Goal: Register for event/course

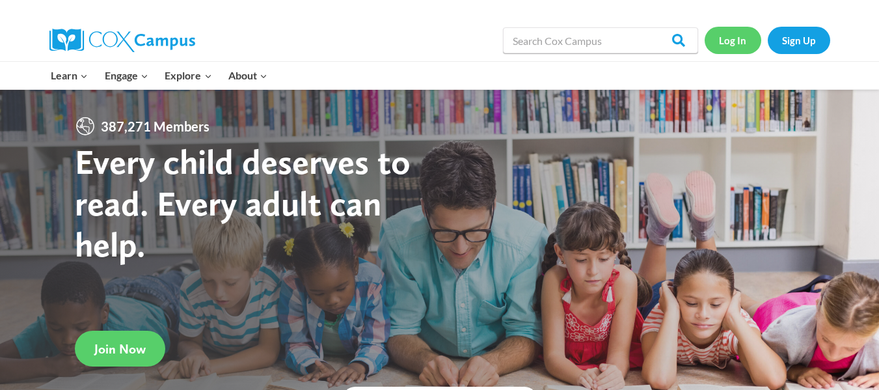
click at [732, 46] on link "Log In" at bounding box center [733, 40] width 57 height 27
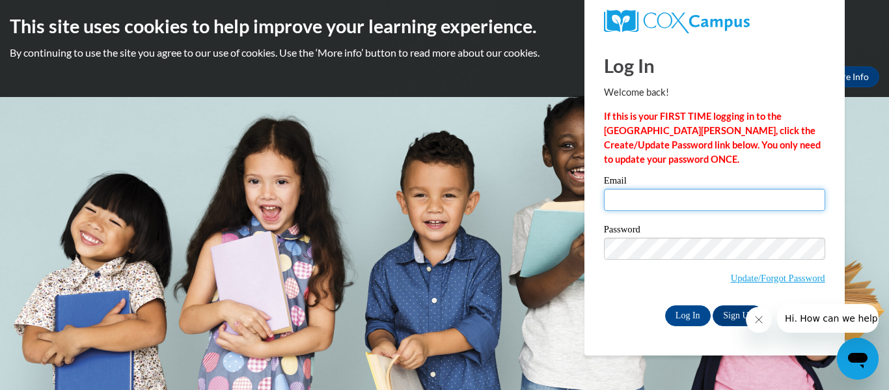
click at [738, 206] on input "Email" at bounding box center [714, 200] width 221 height 22
type input "[EMAIL_ADDRESS][DOMAIN_NAME]"
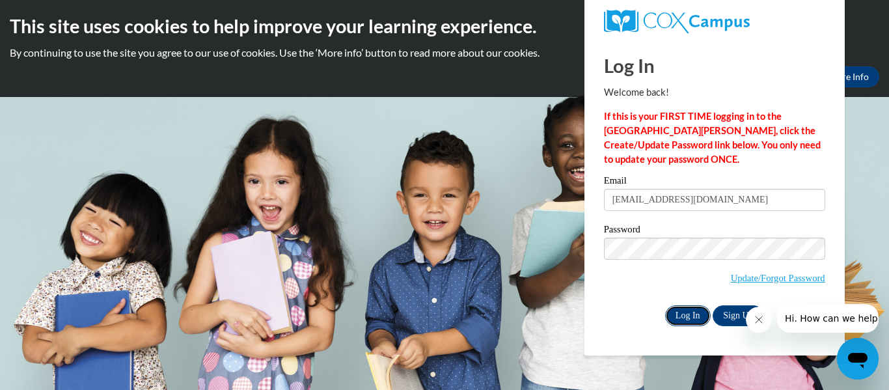
click at [683, 320] on input "Log In" at bounding box center [688, 315] width 46 height 21
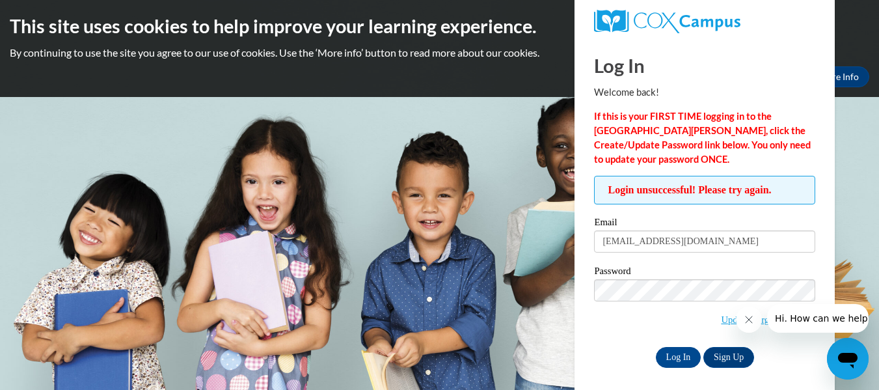
click at [746, 321] on icon "Close message from company" at bounding box center [748, 319] width 10 height 10
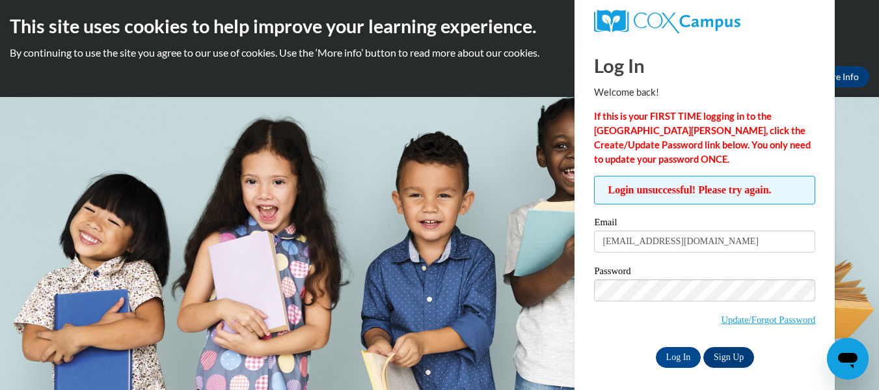
click at [689, 277] on label "Password" at bounding box center [704, 272] width 221 height 13
drag, startPoint x: 689, startPoint y: 277, endPoint x: 685, endPoint y: 242, distance: 36.1
click at [685, 242] on div "Email kkaskin@kusd.edu Password Update/Forgot Password Log In Sign Up OR" at bounding box center [704, 292] width 221 height 150
click at [685, 242] on input "[EMAIL_ADDRESS][DOMAIN_NAME]" at bounding box center [704, 241] width 221 height 22
click at [676, 355] on input "Log In" at bounding box center [679, 357] width 46 height 21
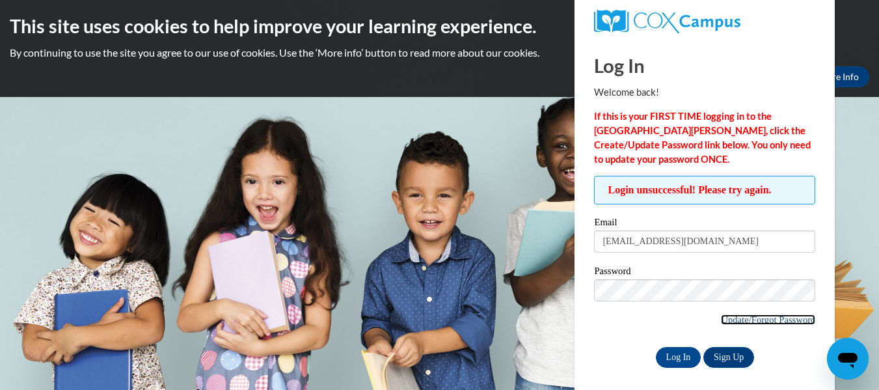
click at [775, 320] on link "Update/Forgot Password" at bounding box center [768, 319] width 94 height 10
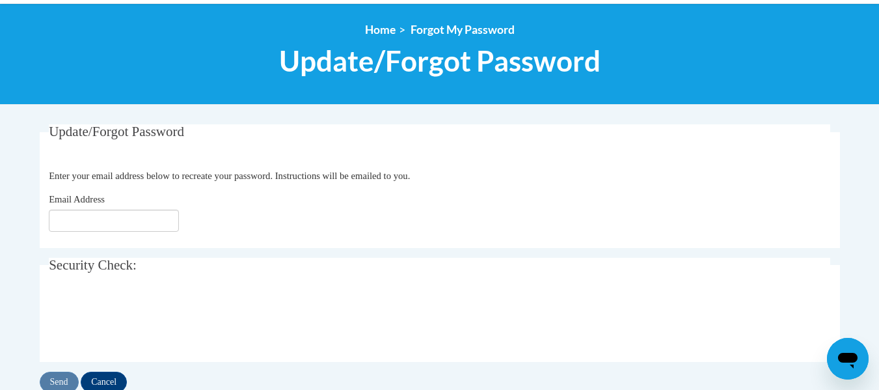
scroll to position [137, 0]
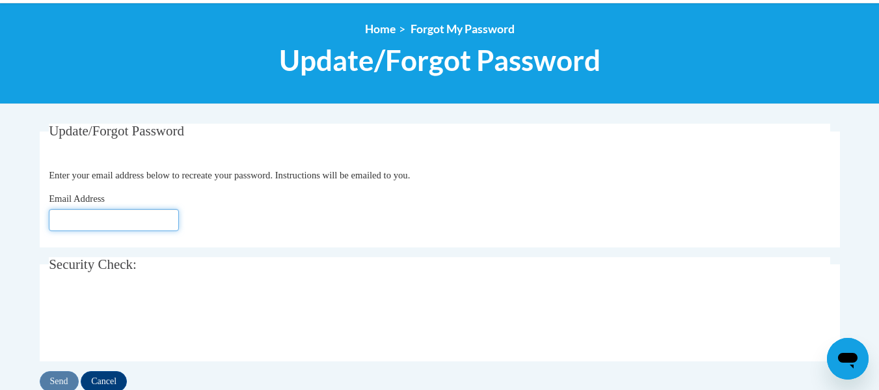
click at [159, 214] on input "Email Address" at bounding box center [114, 220] width 130 height 22
type input "[EMAIL_ADDRESS][DOMAIN_NAME]"
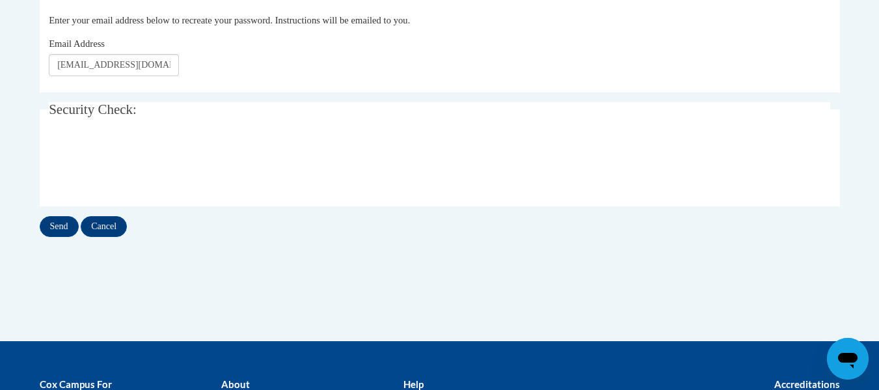
scroll to position [293, 0]
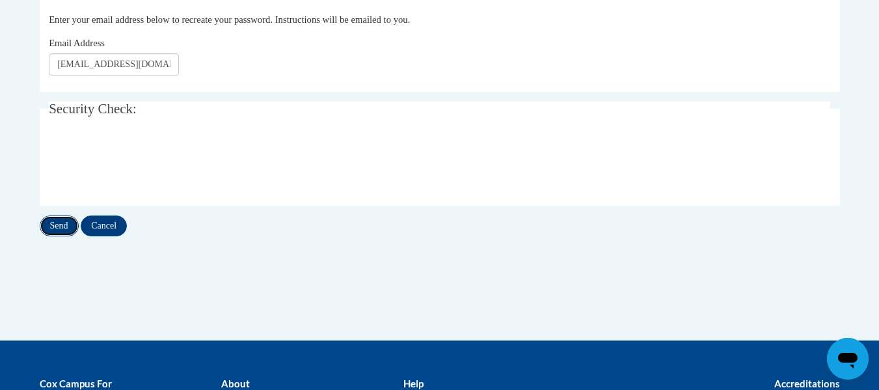
click at [61, 227] on input "Send" at bounding box center [59, 225] width 39 height 21
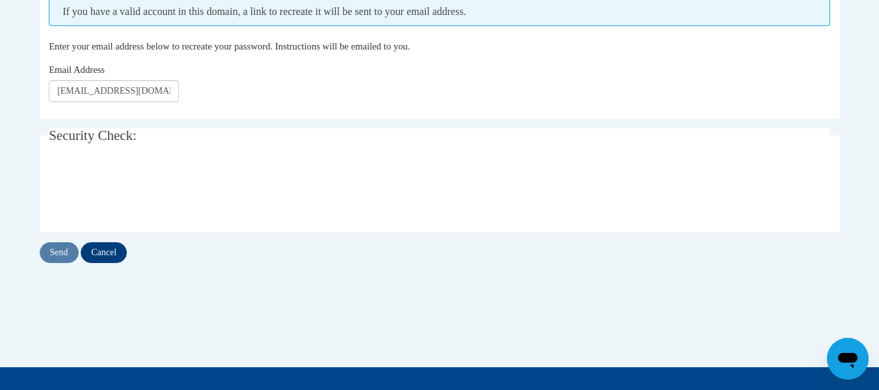
scroll to position [302, 0]
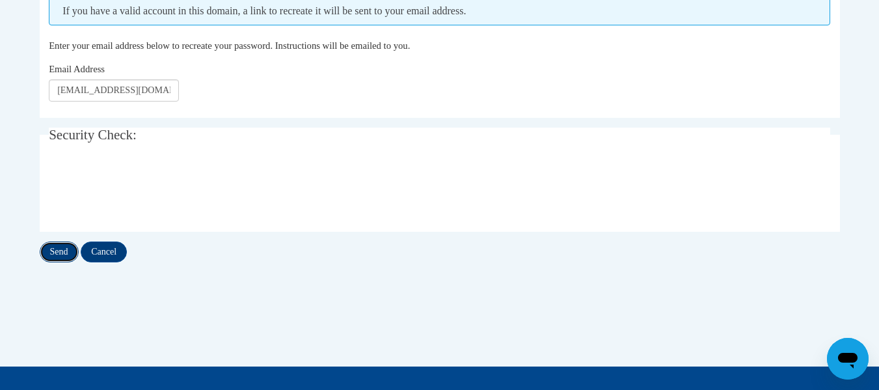
click at [56, 253] on input "Send" at bounding box center [59, 252] width 39 height 21
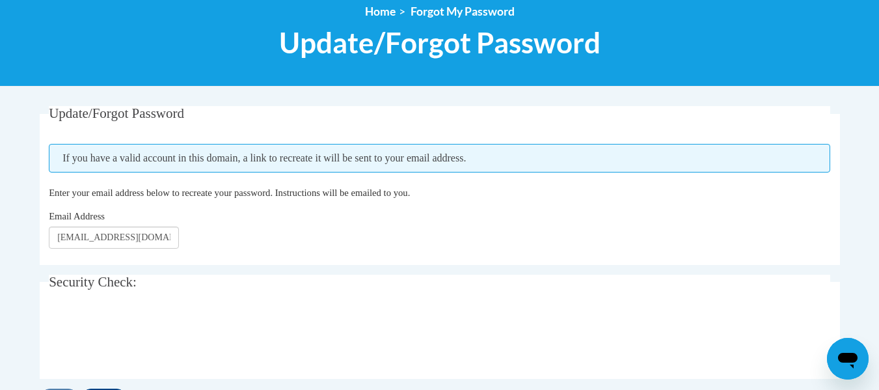
scroll to position [156, 0]
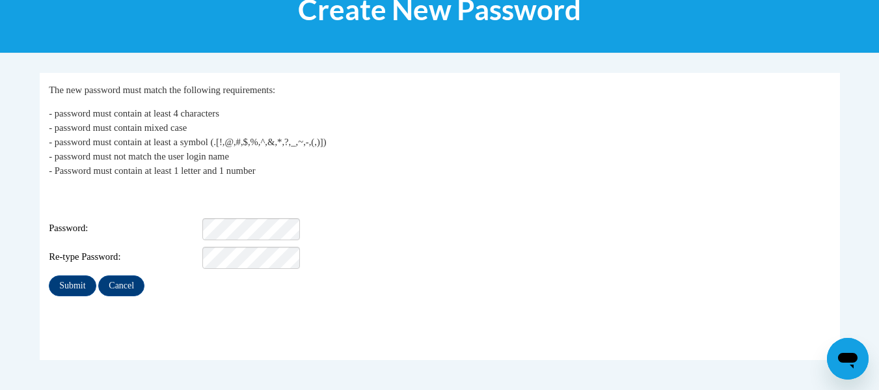
click at [245, 208] on div "Login: [EMAIL_ADDRESS][DOMAIN_NAME] Password: Re-type Password:" at bounding box center [440, 227] width 782 height 81
click at [61, 276] on input "Submit" at bounding box center [72, 285] width 47 height 21
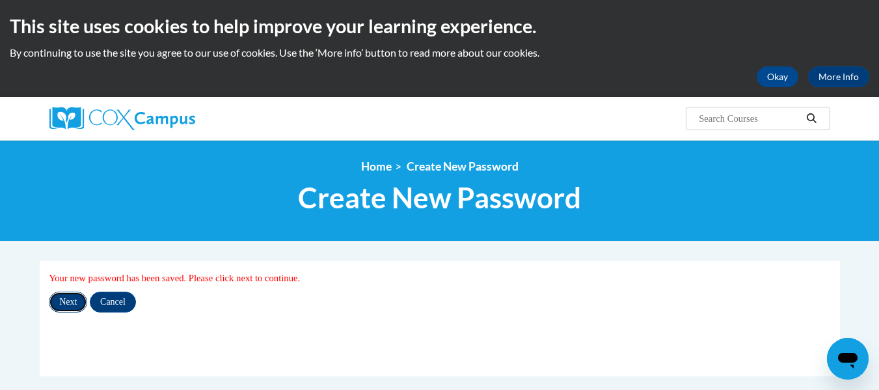
click at [72, 299] on input "Next" at bounding box center [68, 302] width 38 height 21
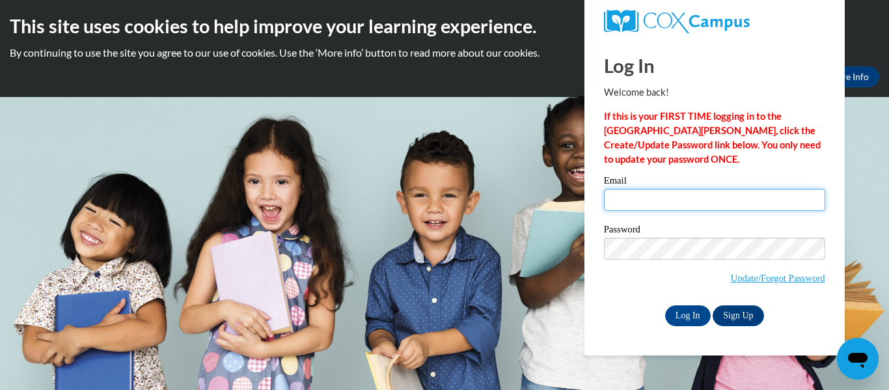
click at [645, 197] on input "Email" at bounding box center [714, 200] width 221 height 22
type input "kkaskin@kusd.edu"
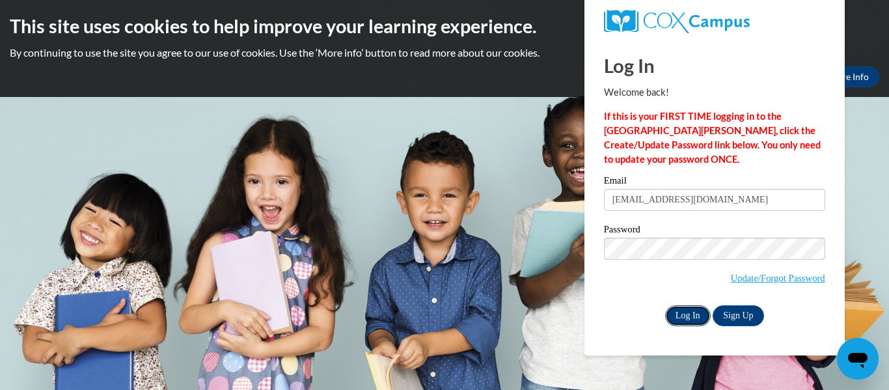
click at [686, 314] on input "Log In" at bounding box center [688, 315] width 46 height 21
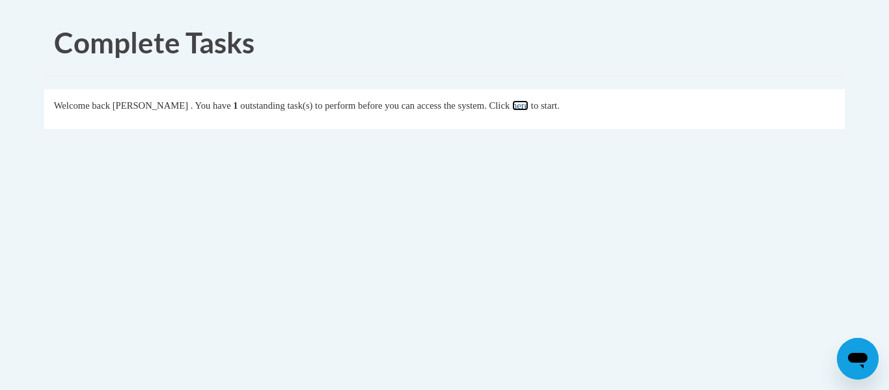
click at [529, 109] on link "here" at bounding box center [520, 105] width 16 height 10
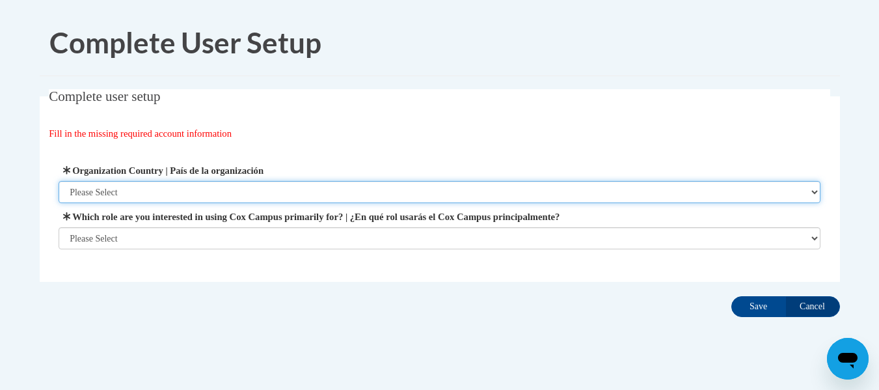
click at [586, 198] on select "Please Select [GEOGRAPHIC_DATA] | [GEOGRAPHIC_DATA] Outside of [GEOGRAPHIC_DATA…" at bounding box center [440, 192] width 762 height 22
select select "ad49bcad-a171-4b2e-b99c-48b446064914"
click at [59, 181] on select "Please Select [GEOGRAPHIC_DATA] | [GEOGRAPHIC_DATA] Outside of [GEOGRAPHIC_DATA…" at bounding box center [440, 192] width 762 height 22
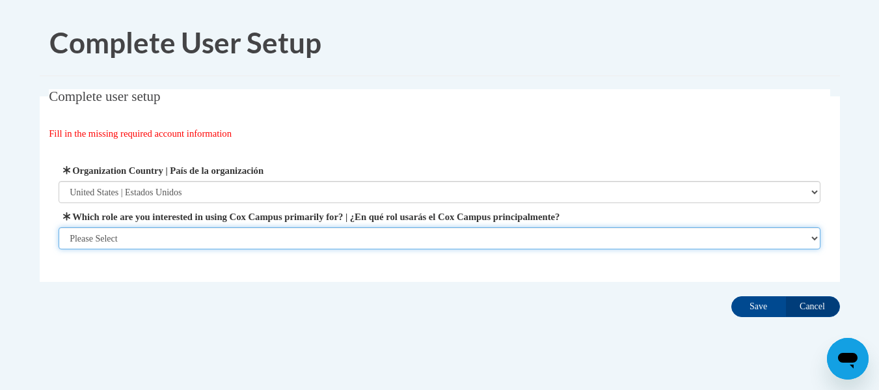
click at [433, 236] on select "Please Select College/University | Colegio/Universidad Community/Nonprofit Part…" at bounding box center [440, 238] width 762 height 22
select select "fbf2d438-af2f-41f8-98f1-81c410e29de3"
click at [59, 249] on select "Please Select College/University | Colegio/Universidad Community/Nonprofit Part…" at bounding box center [440, 238] width 762 height 22
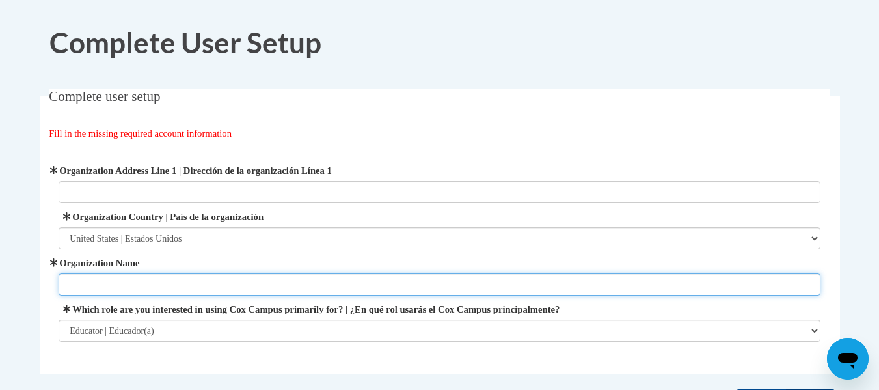
click at [273, 282] on input "Organization Name" at bounding box center [440, 284] width 762 height 22
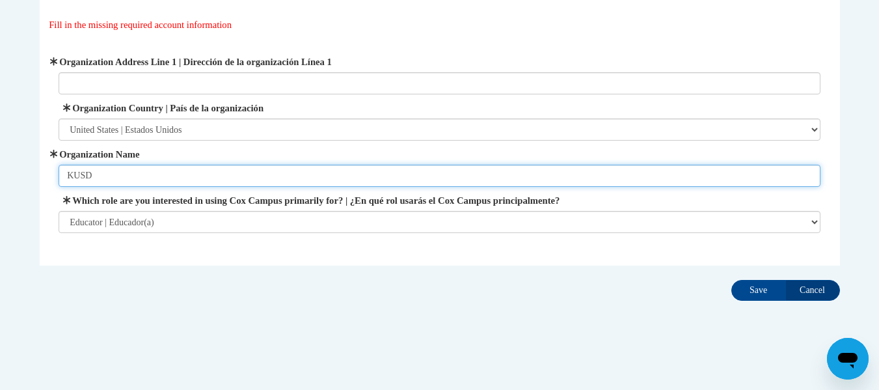
scroll to position [109, 0]
type input "KUSD"
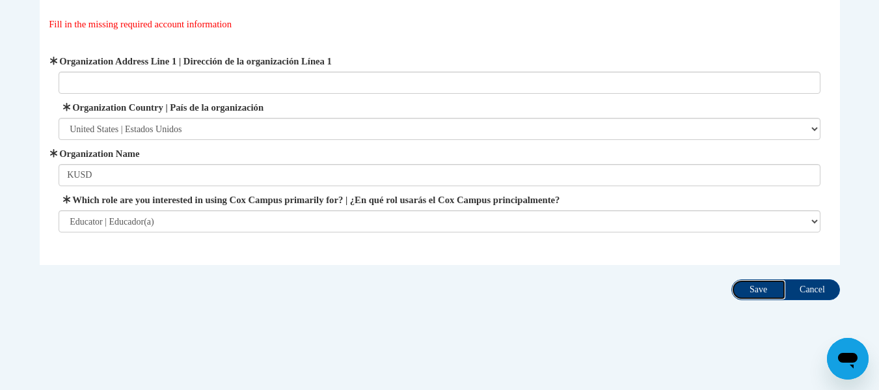
click at [764, 290] on input "Save" at bounding box center [759, 289] width 55 height 21
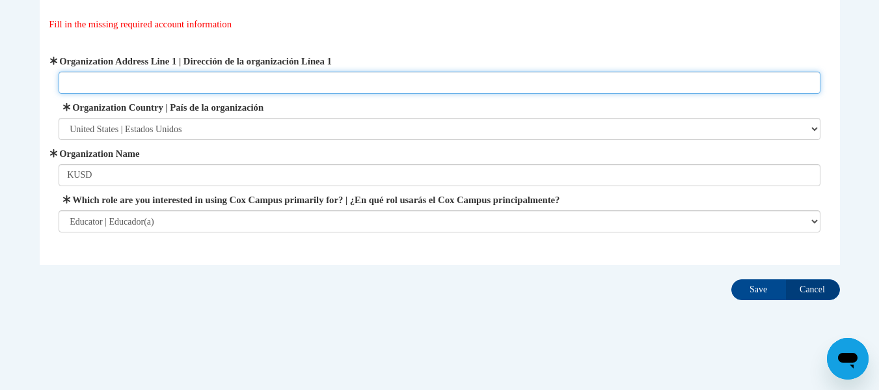
click at [325, 75] on input "Organization Address Line 1 | Dirección de la organización Línea 1" at bounding box center [440, 83] width 762 height 22
type input "[STREET_ADDRESS]"
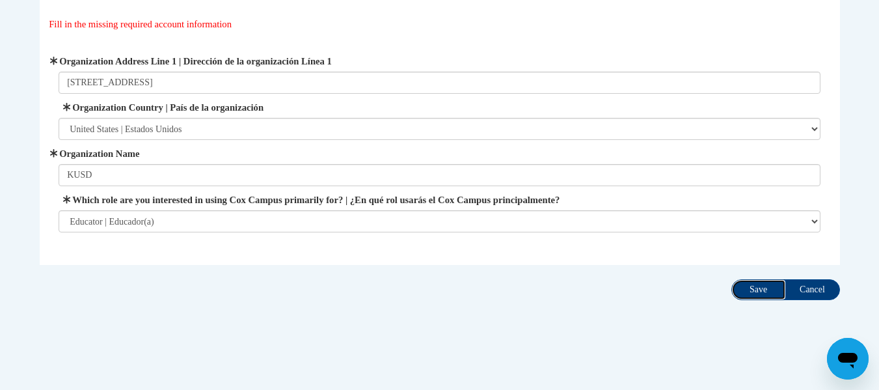
click at [738, 282] on input "Save" at bounding box center [759, 289] width 55 height 21
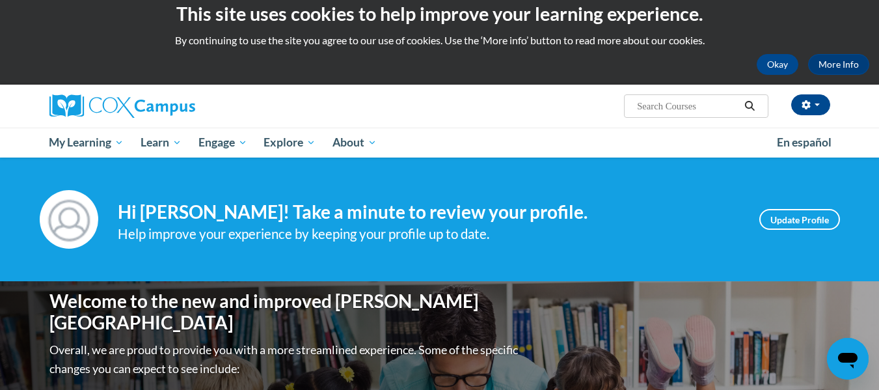
scroll to position [13, 0]
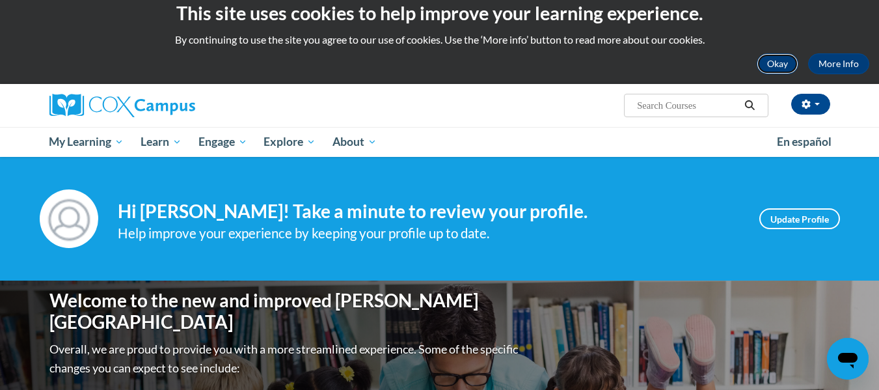
click at [772, 62] on button "Okay" at bounding box center [778, 63] width 42 height 21
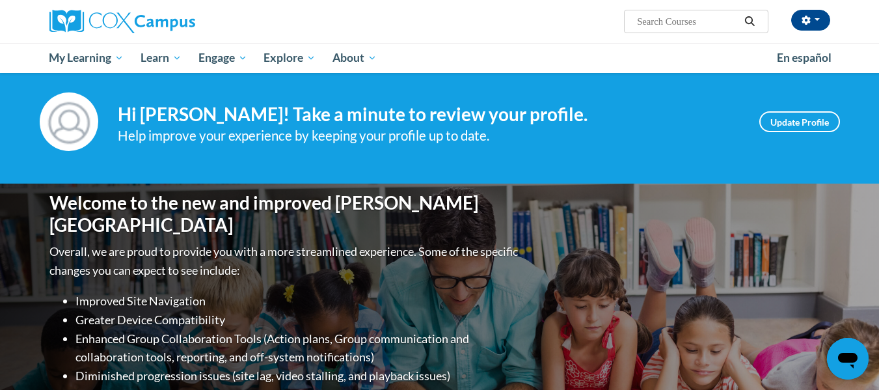
scroll to position [0, 0]
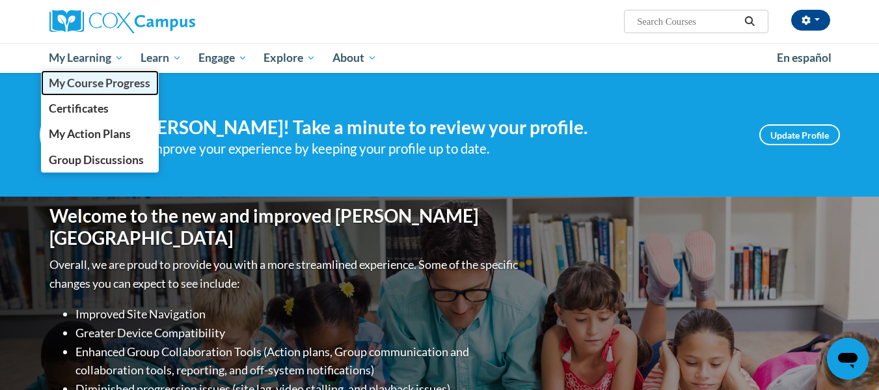
click at [87, 86] on span "My Course Progress" at bounding box center [100, 83] width 102 height 14
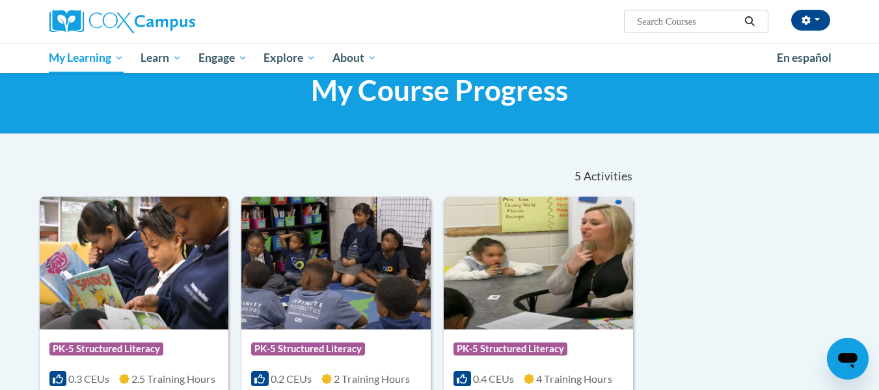
scroll to position [41, 0]
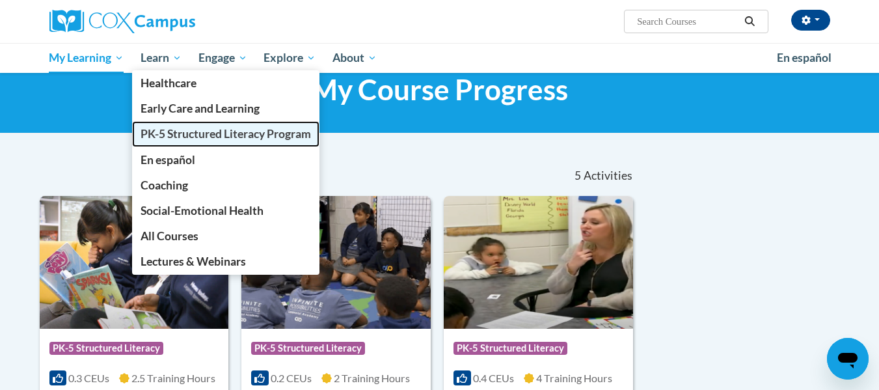
click at [180, 131] on span "PK-5 Structured Literacy Program" at bounding box center [226, 134] width 171 height 14
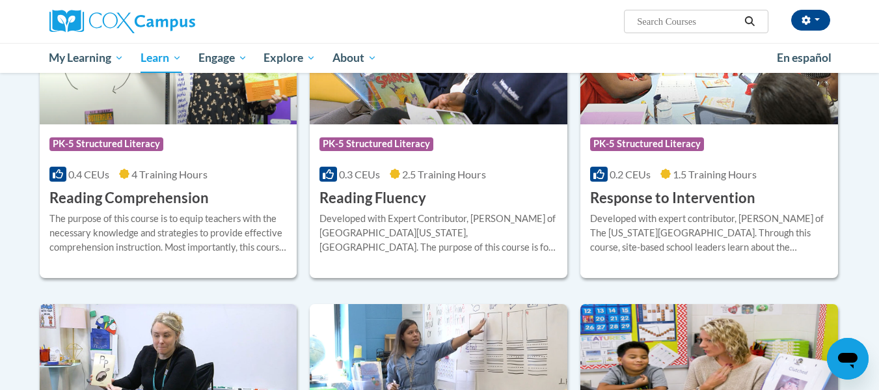
scroll to position [1176, 0]
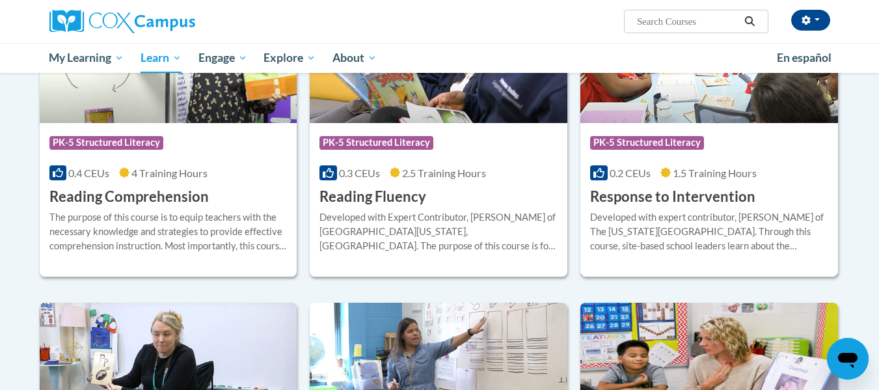
click at [650, 203] on h3 "Response to Intervention" at bounding box center [672, 197] width 165 height 20
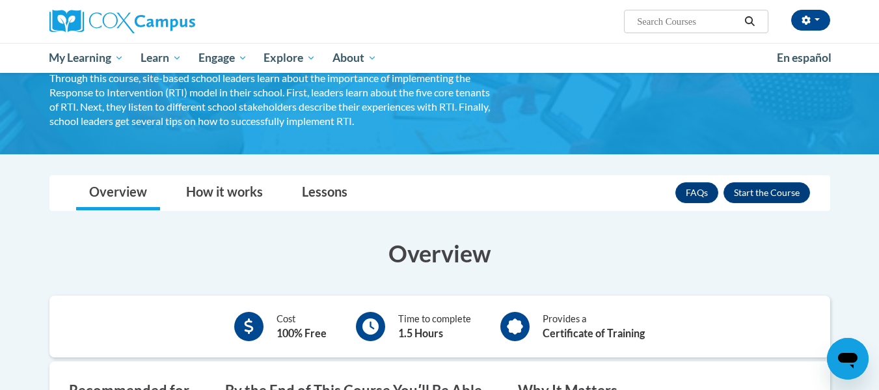
scroll to position [119, 0]
click at [782, 191] on button "Enroll" at bounding box center [767, 192] width 87 height 21
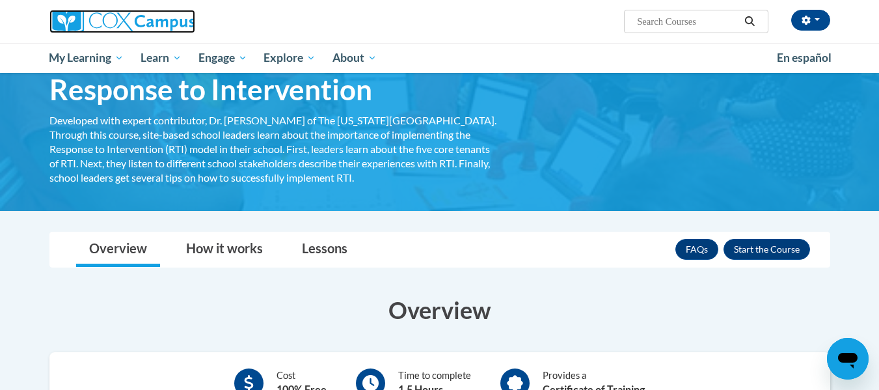
scroll to position [1, 0]
